Goal: Navigation & Orientation: Find specific page/section

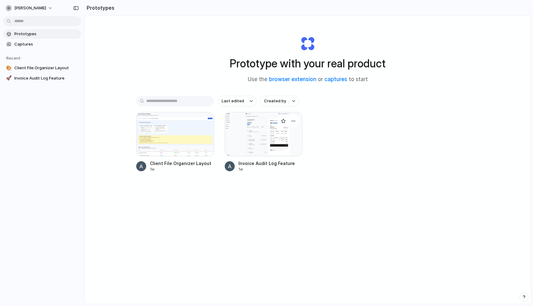
click at [289, 137] on div at bounding box center [264, 134] width 78 height 44
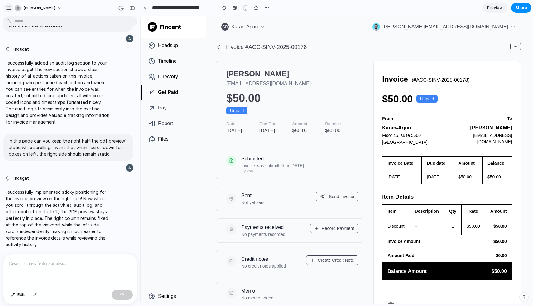
click at [7, 7] on div "button" at bounding box center [9, 8] width 6 height 6
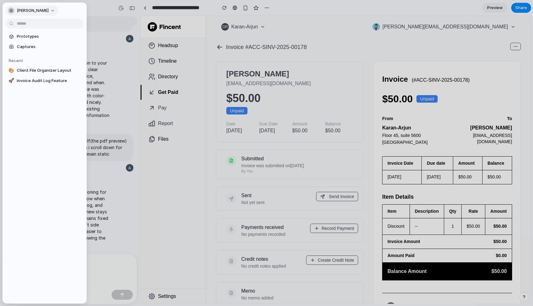
click at [25, 12] on span "[PERSON_NAME]" at bounding box center [33, 10] width 32 height 6
click at [145, 7] on div "Settings Invite members Change theme Sign out" at bounding box center [266, 153] width 533 height 306
click at [145, 7] on div at bounding box center [266, 153] width 533 height 306
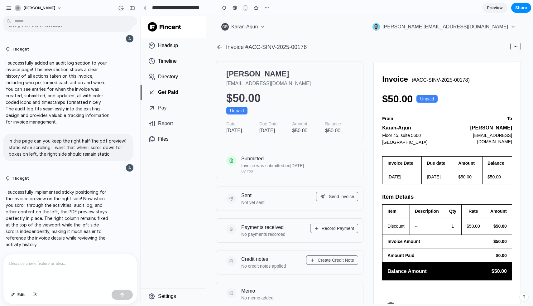
click at [145, 7] on div at bounding box center [145, 7] width 3 height 3
